Goal: Information Seeking & Learning: Check status

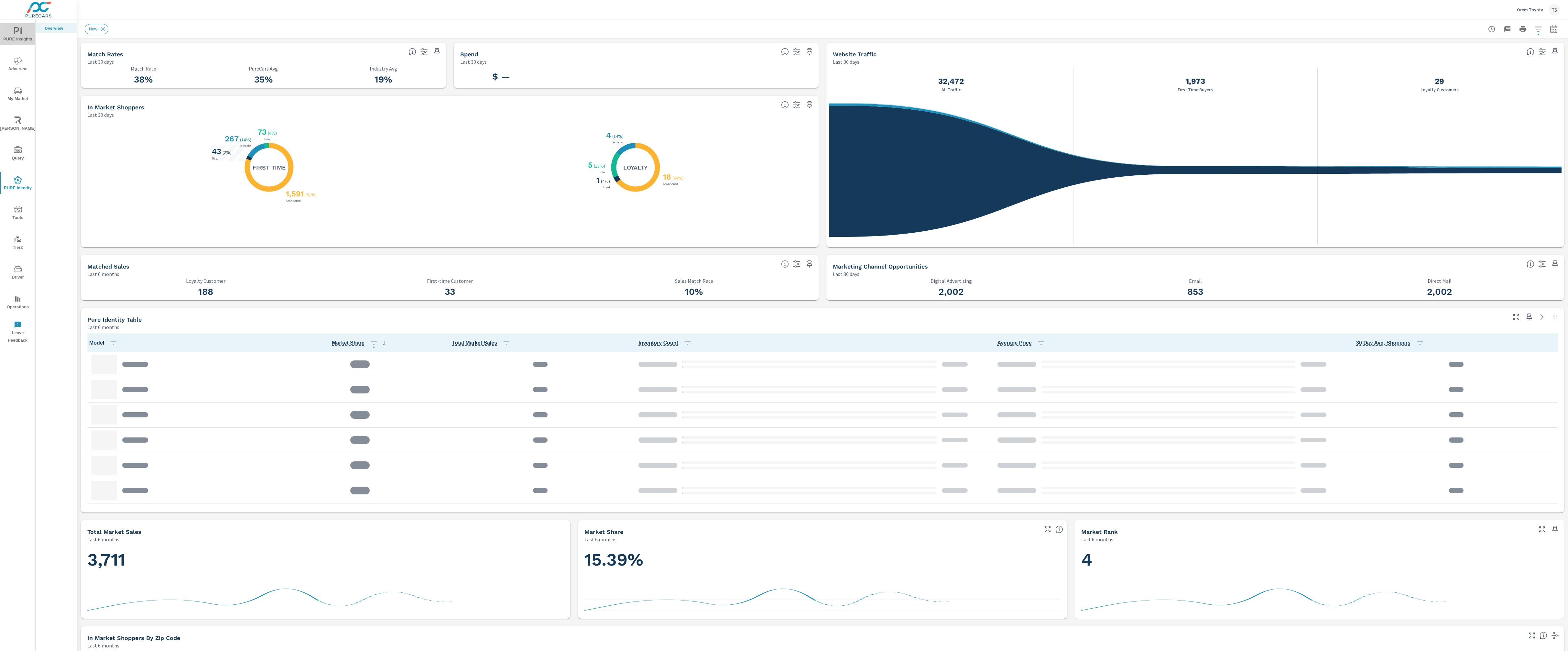
click at [9, 33] on span "PURE Insights" at bounding box center [18, 35] width 31 height 16
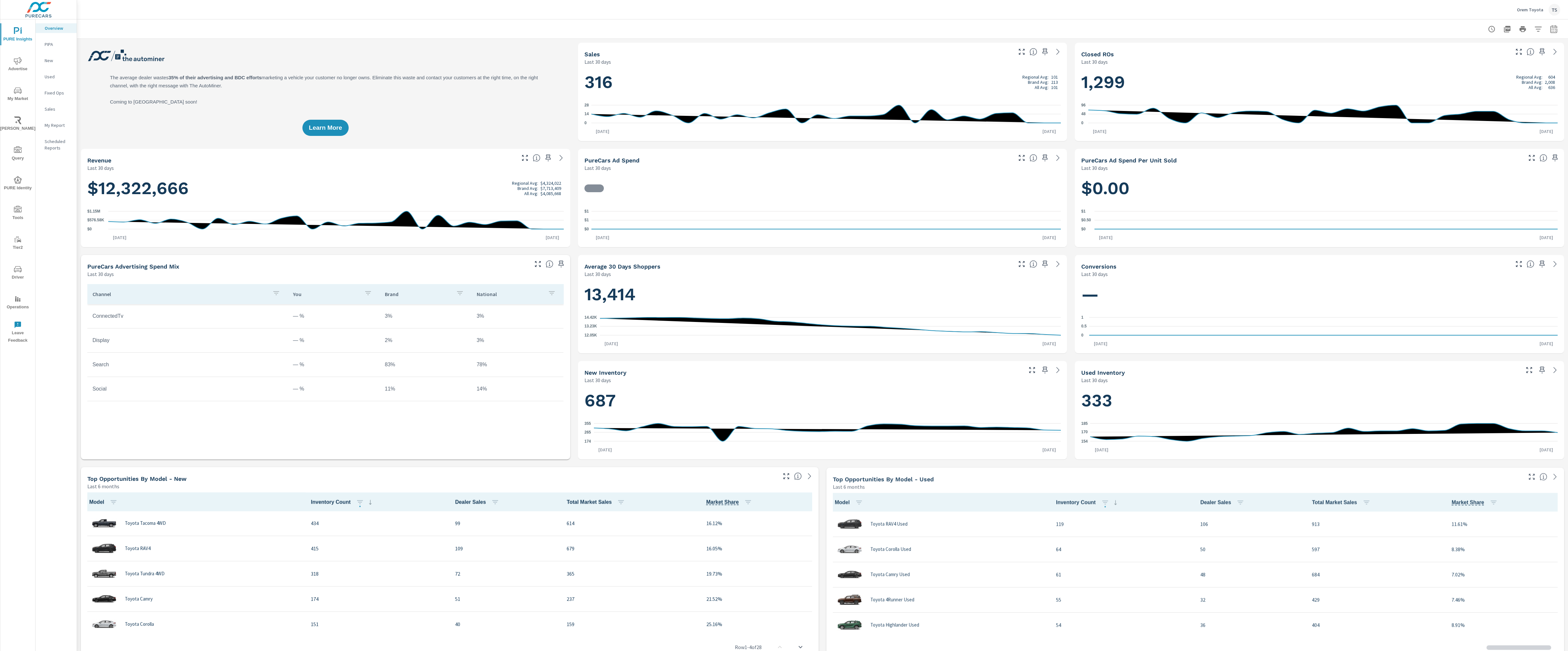
scroll to position [1, 0]
